Goal: Information Seeking & Learning: Learn about a topic

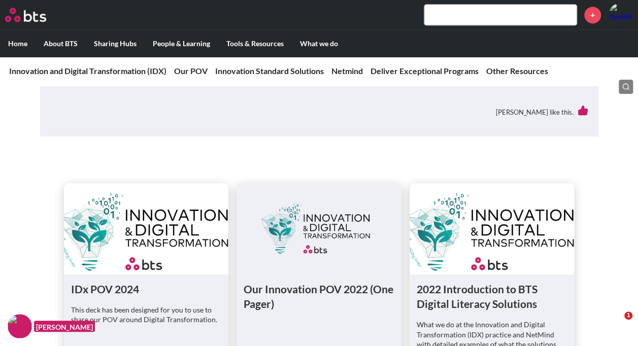
scroll to position [611, 0]
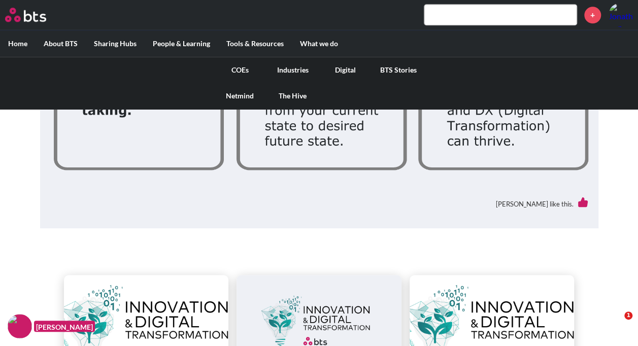
click at [237, 69] on link "COEs" at bounding box center [240, 70] width 53 height 26
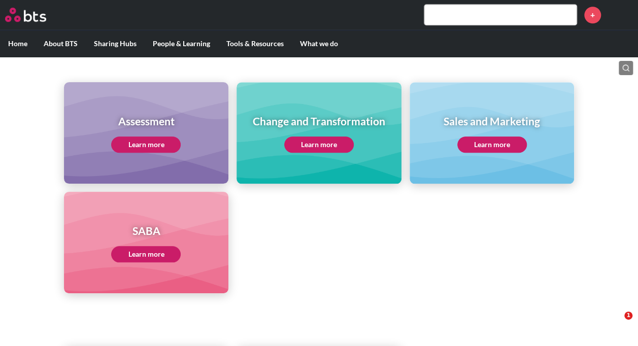
scroll to position [465, 0]
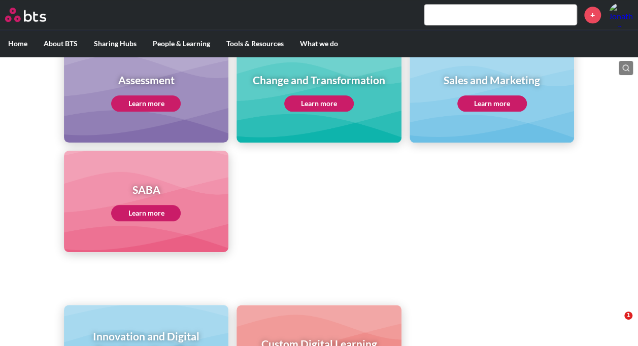
click at [496, 105] on link "Learn more" at bounding box center [493, 103] width 70 height 16
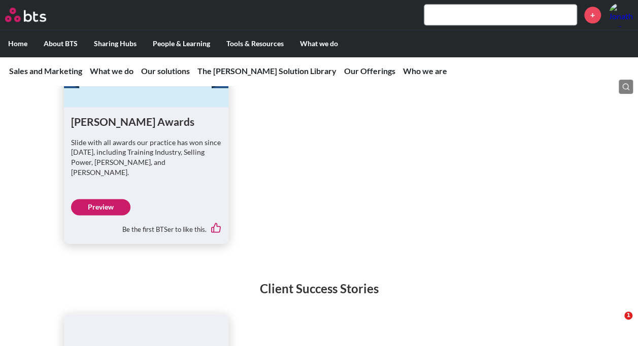
scroll to position [2422, 0]
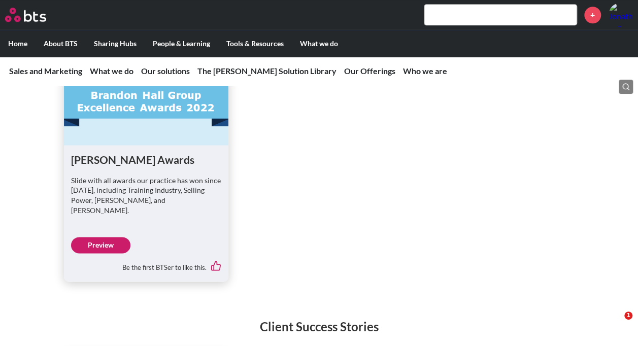
click at [99, 253] on link "Preview" at bounding box center [100, 245] width 59 height 16
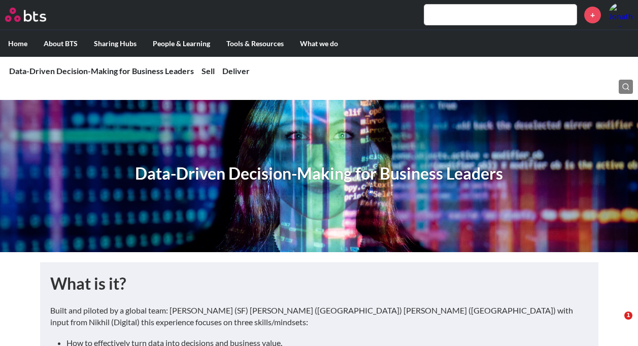
scroll to position [650, 0]
